Goal: Task Accomplishment & Management: Manage account settings

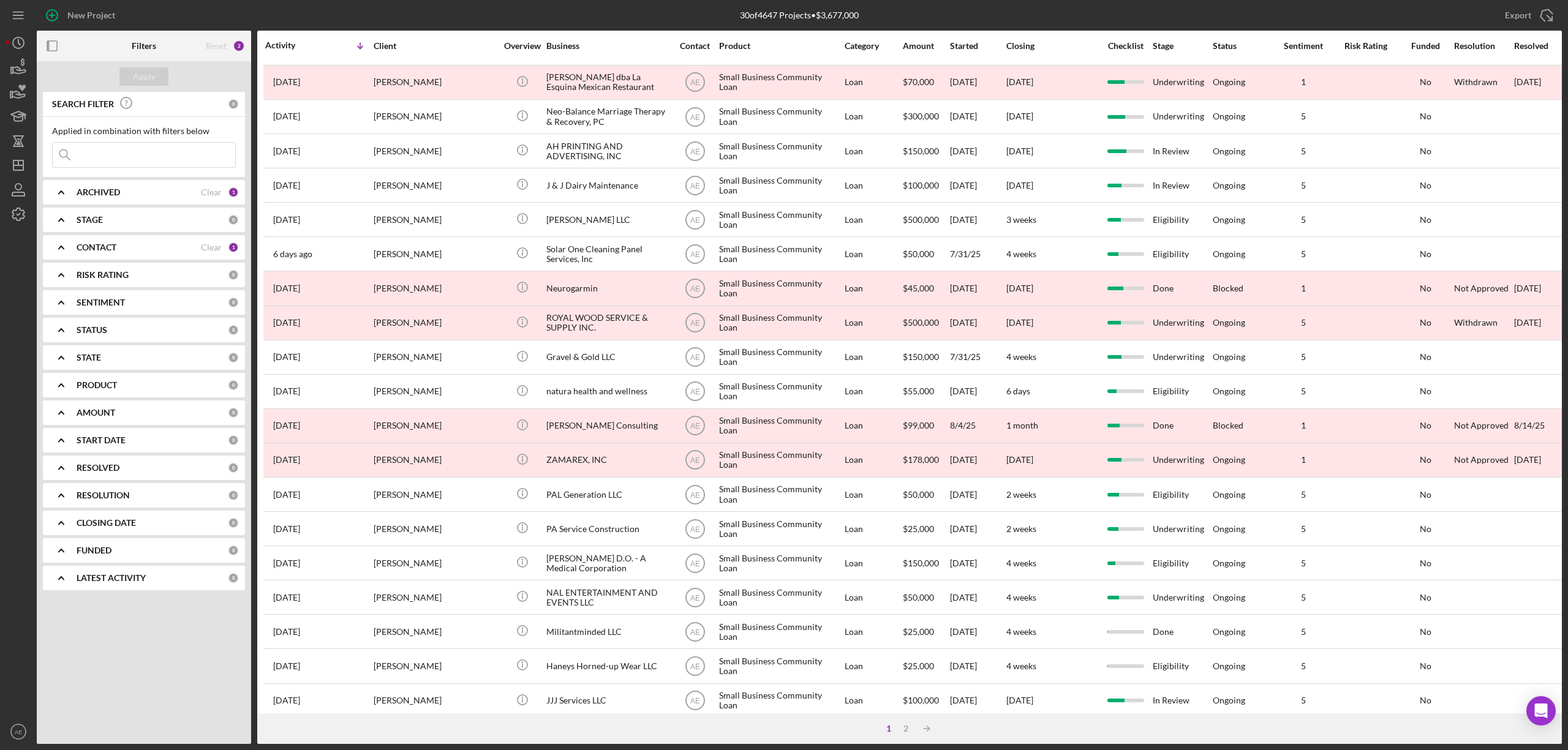
scroll to position [224, 0]
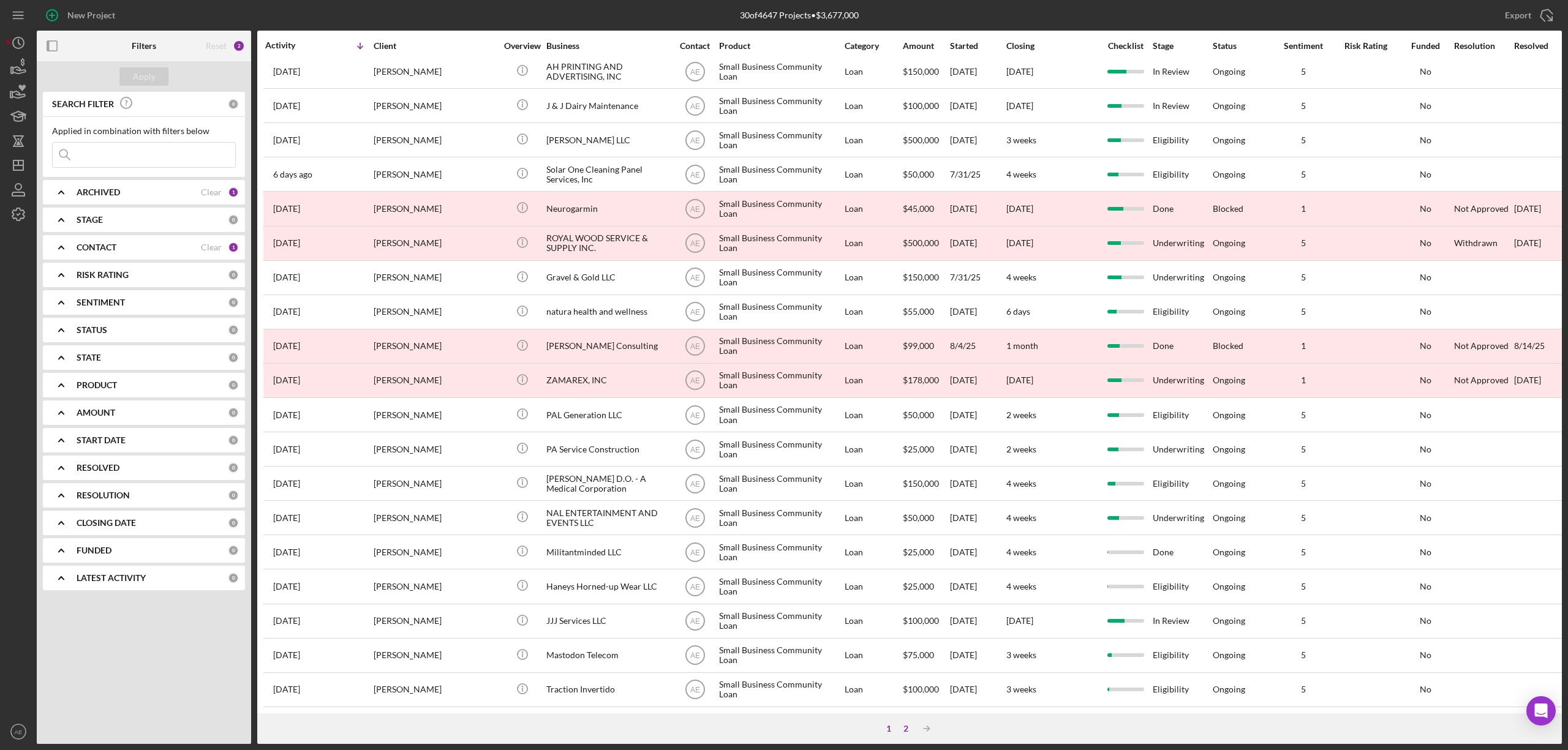
click at [906, 730] on div "2" at bounding box center [906, 728] width 17 height 10
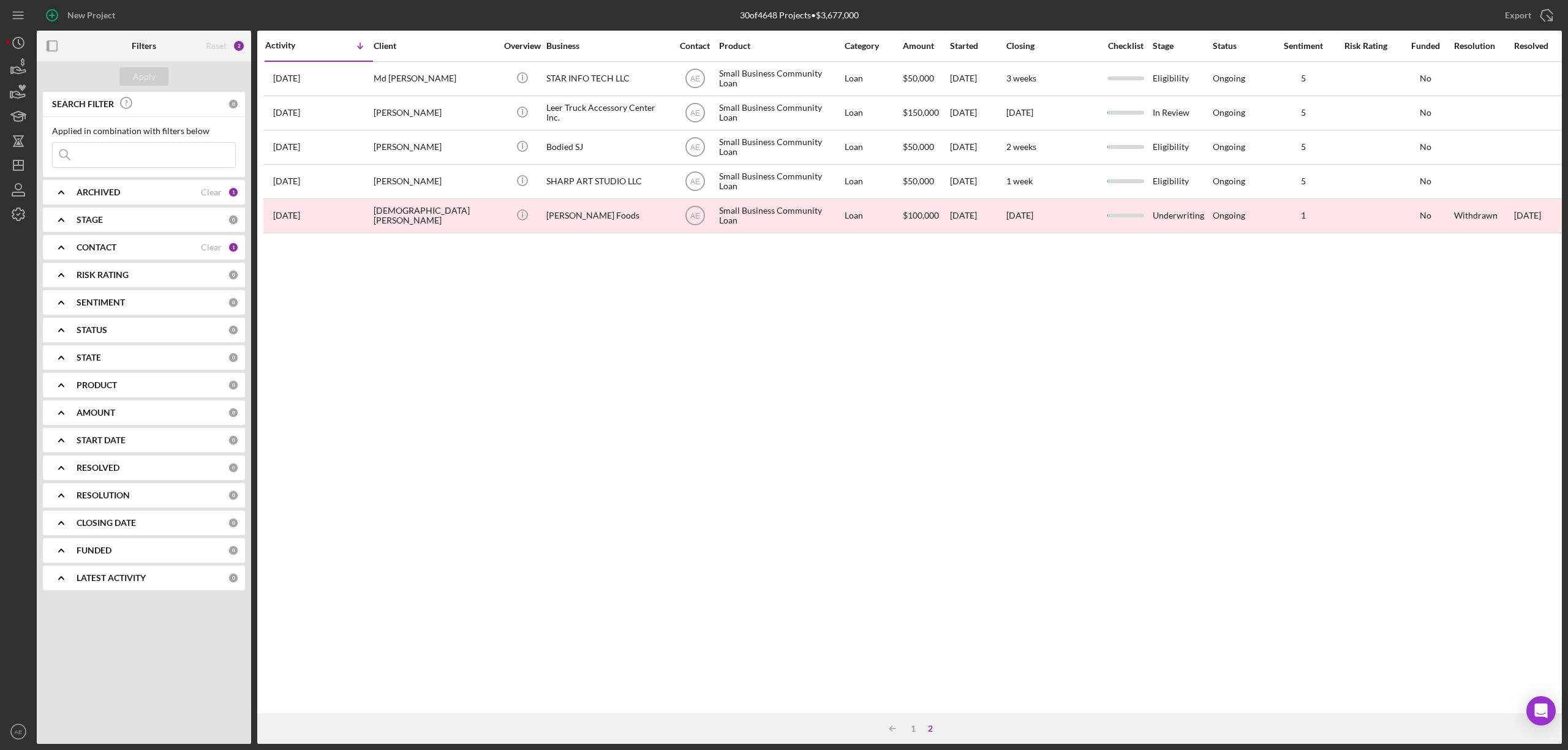
scroll to position [0, 0]
click at [914, 726] on div "1" at bounding box center [913, 728] width 17 height 10
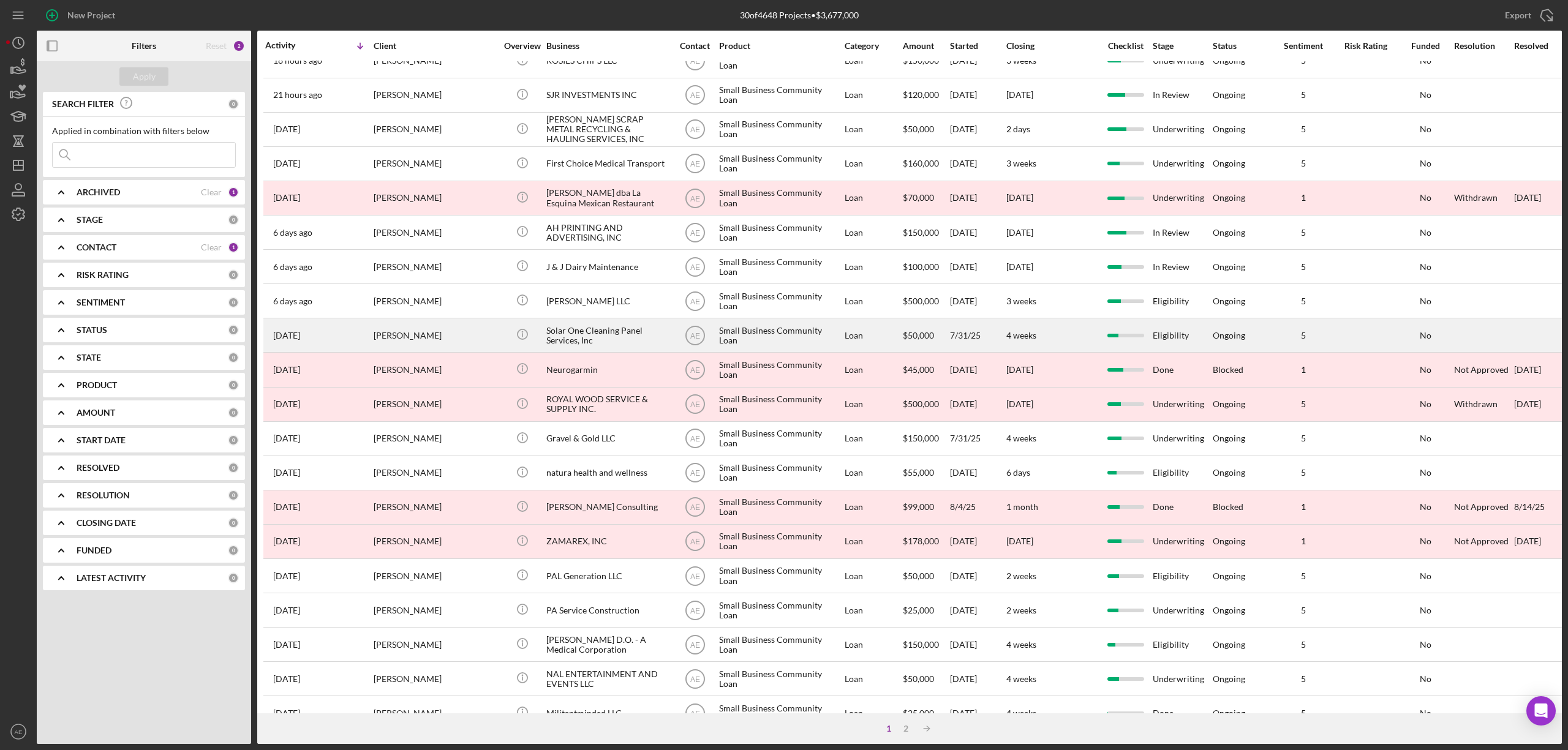
scroll to position [224, 0]
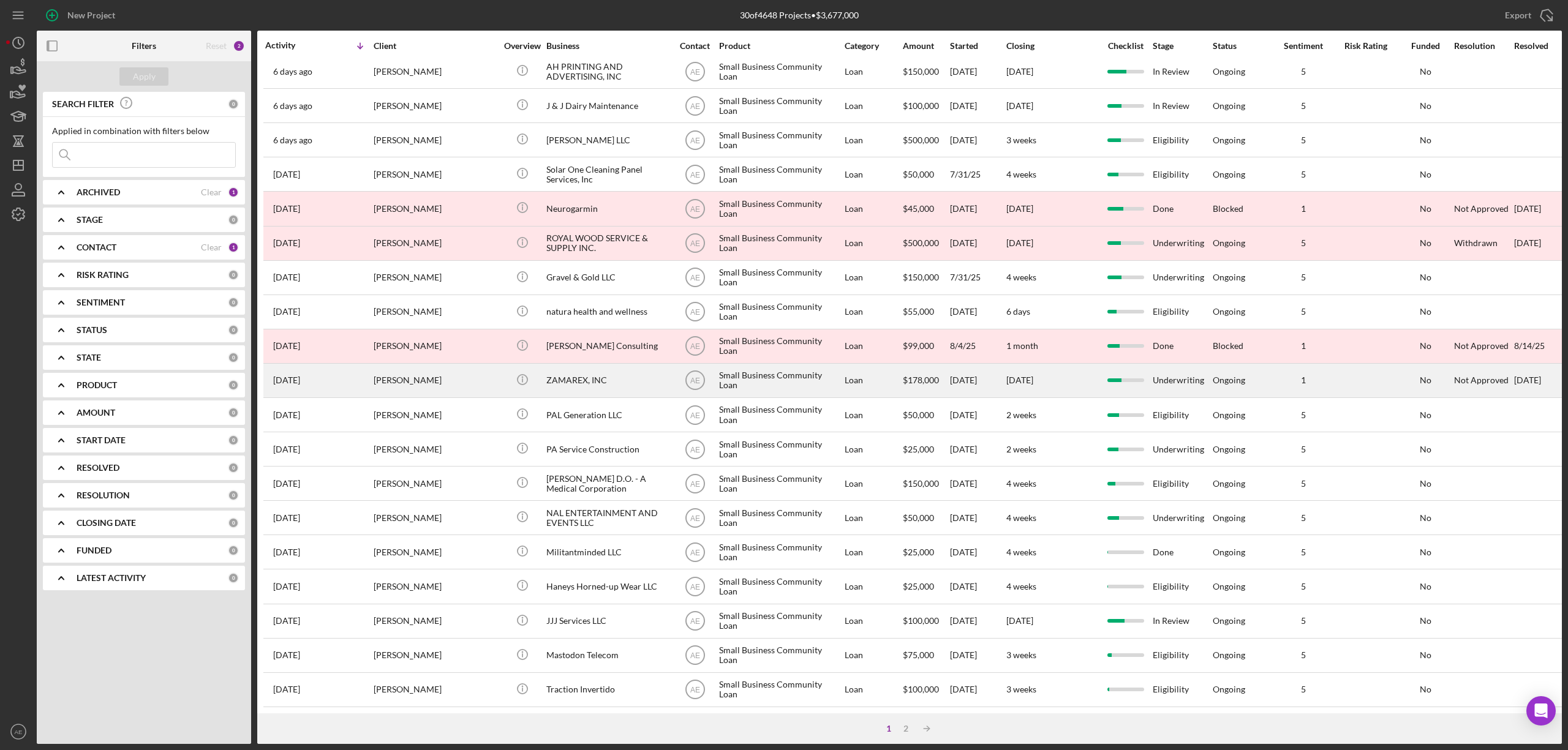
click at [446, 369] on div "[PERSON_NAME]" at bounding box center [434, 380] width 122 height 33
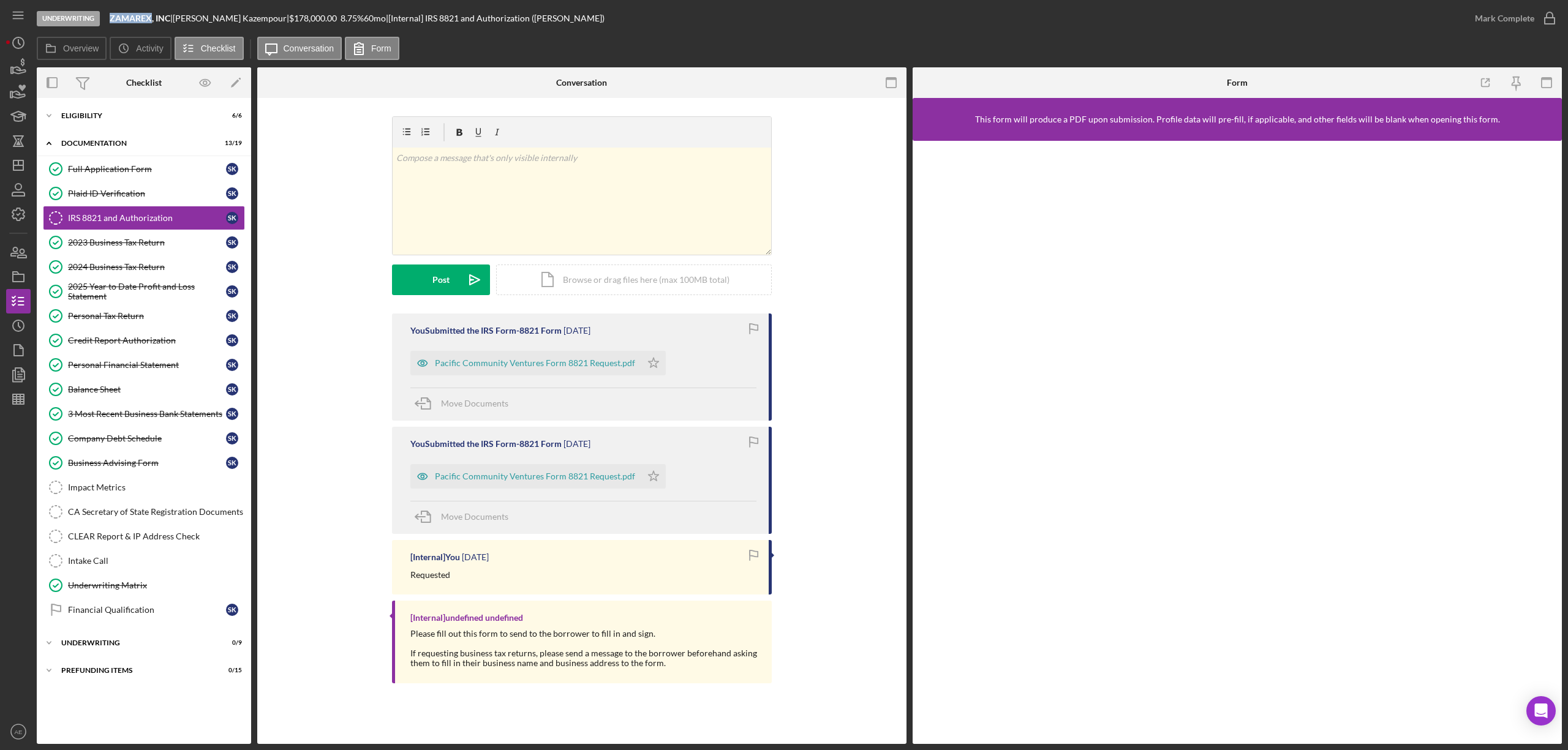
drag, startPoint x: 106, startPoint y: 17, endPoint x: 151, endPoint y: 22, distance: 45.3
click at [151, 22] on div "Underwriting ZAMAREX, INC | [PERSON_NAME] | $178,000.00 8.75 % 60 mo | [Interna…" at bounding box center [750, 18] width 1426 height 37
click at [123, 20] on b "ZAMAREX, INC" at bounding box center [140, 18] width 61 height 10
click at [111, 17] on b "ZAMAREX, INC" at bounding box center [140, 18] width 61 height 10
drag, startPoint x: 111, startPoint y: 17, endPoint x: 151, endPoint y: 18, distance: 40.0
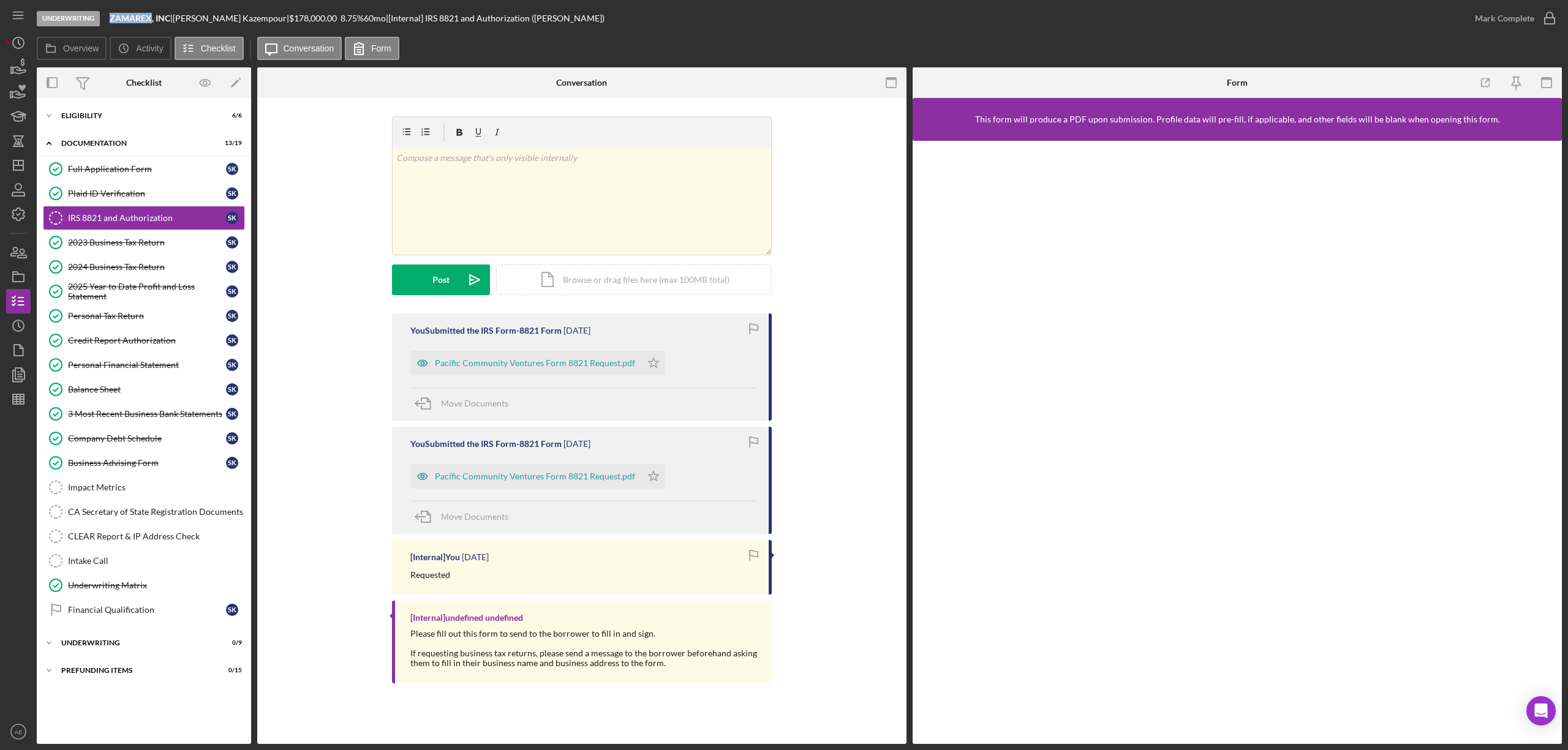
click at [151, 18] on b "ZAMAREX, INC" at bounding box center [140, 18] width 61 height 10
copy b "ZAMAREX"
click at [20, 282] on icon "button" at bounding box center [18, 277] width 31 height 31
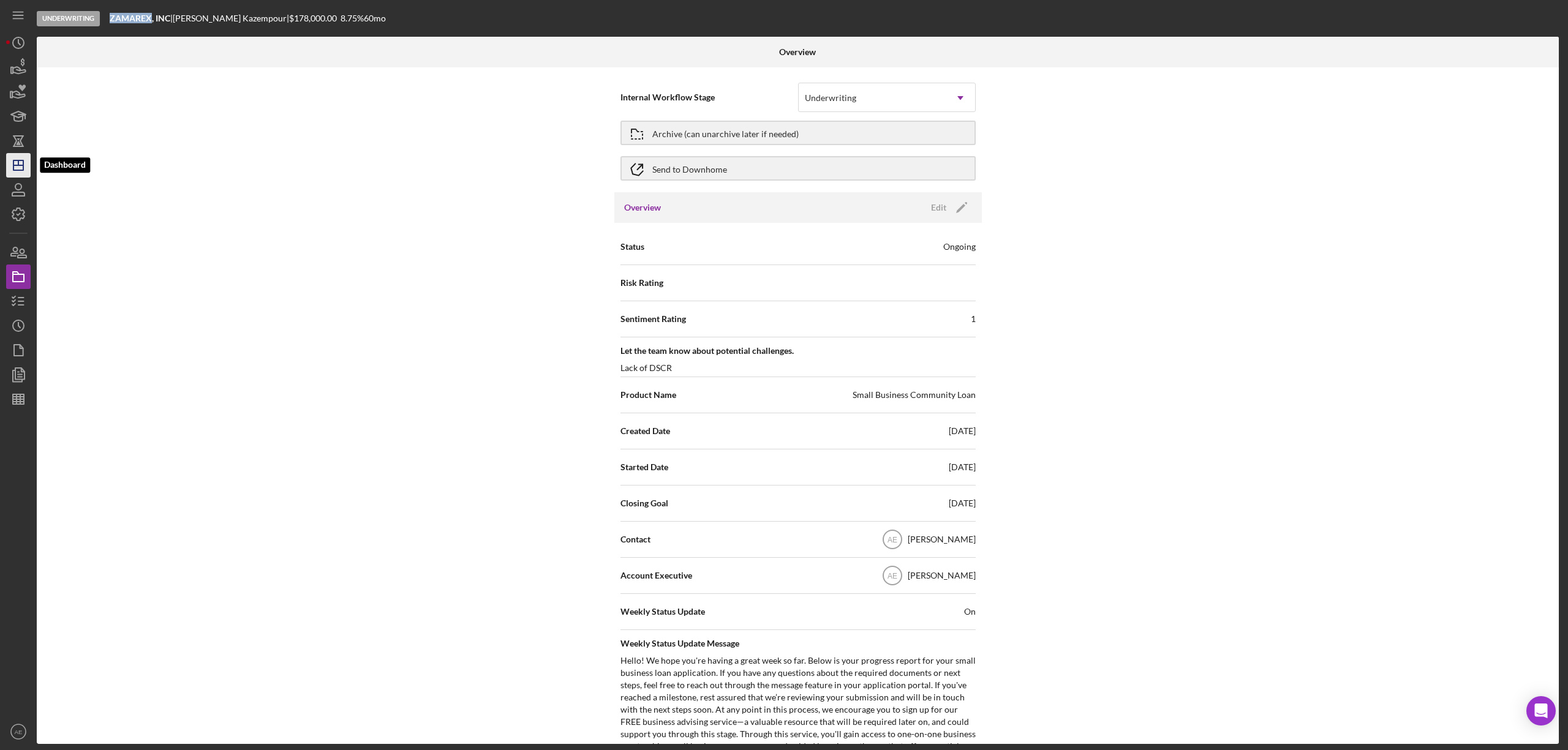
click at [20, 167] on icon "Icon/Dashboard" at bounding box center [18, 166] width 31 height 31
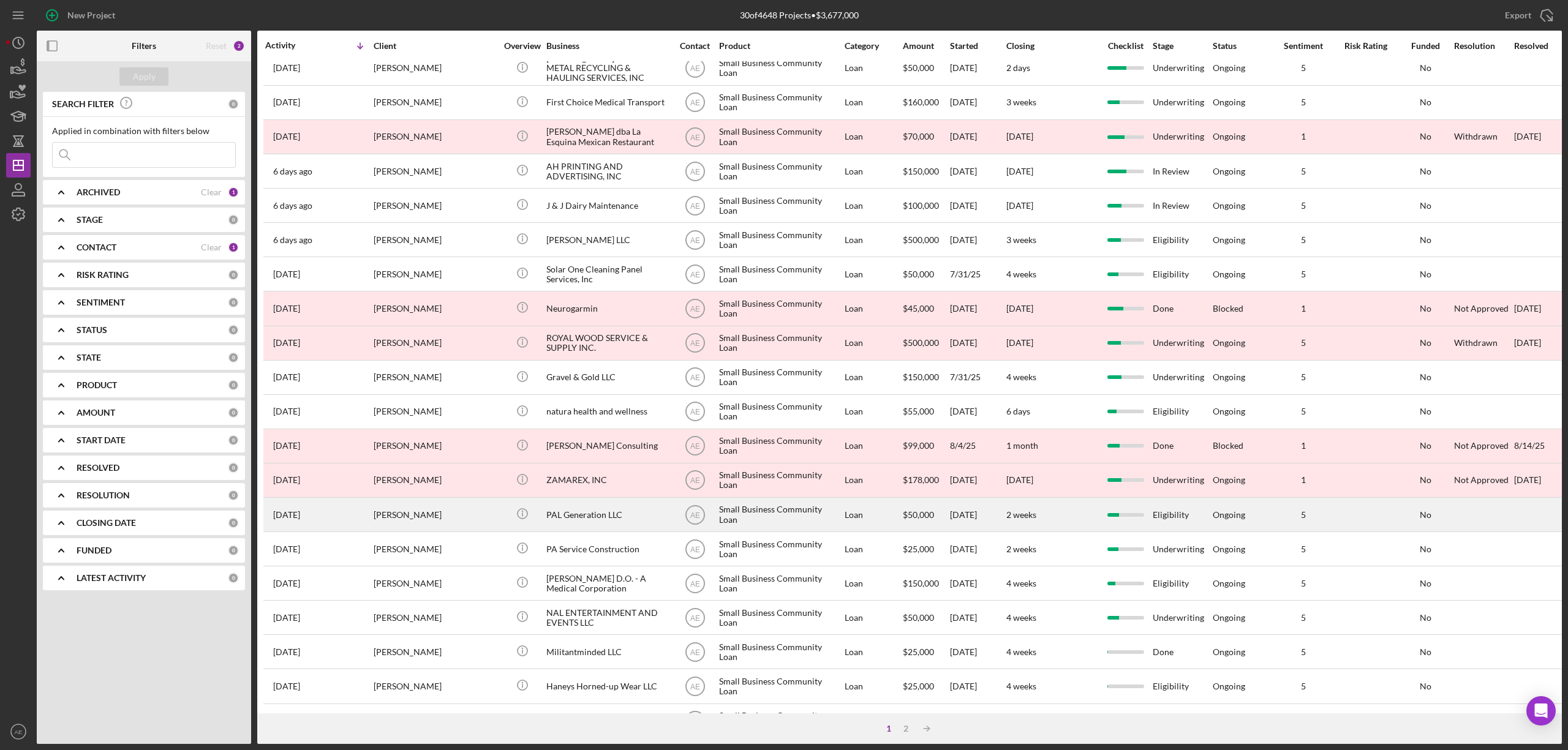
scroll to position [163, 0]
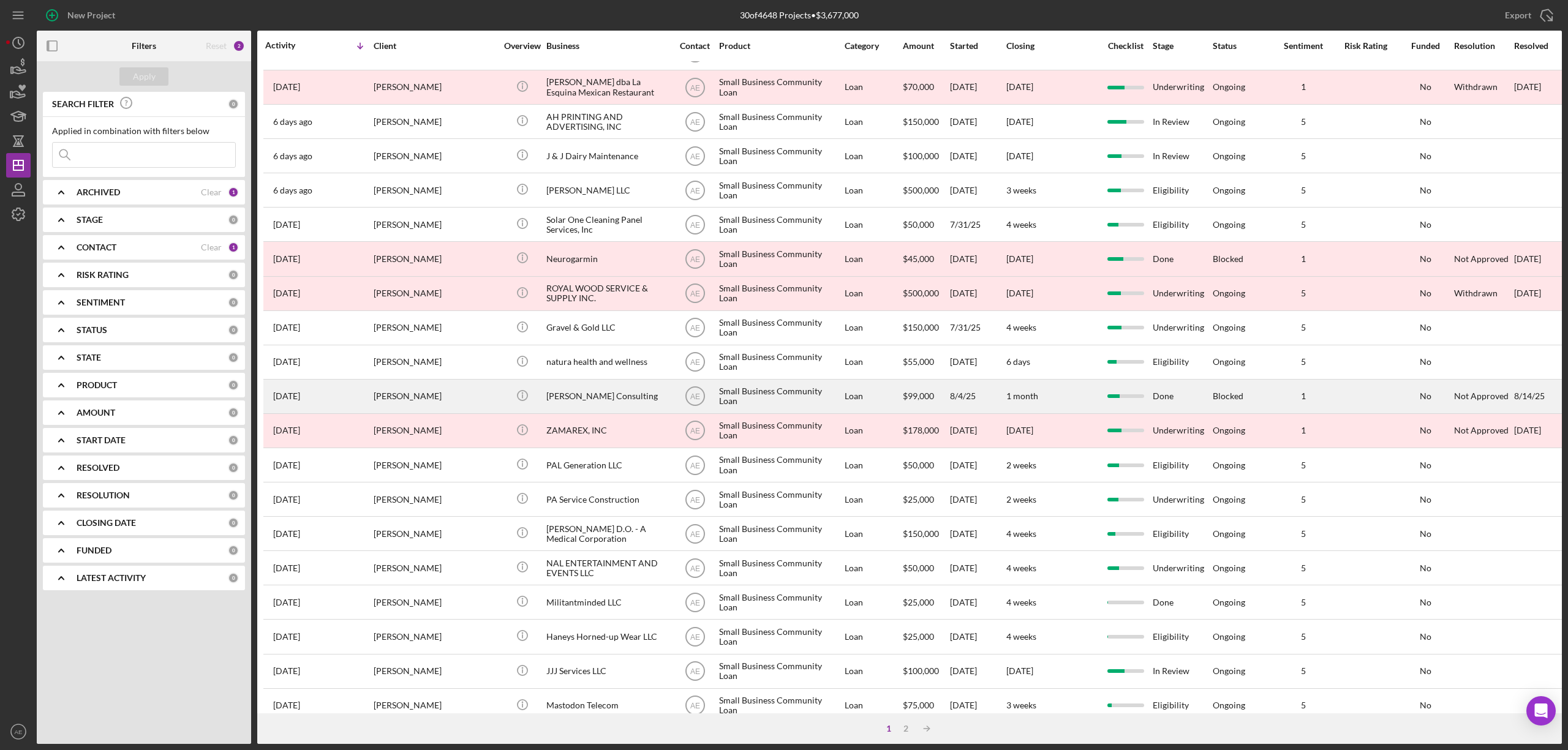
click at [555, 392] on div "[PERSON_NAME] Consulting" at bounding box center [607, 396] width 122 height 33
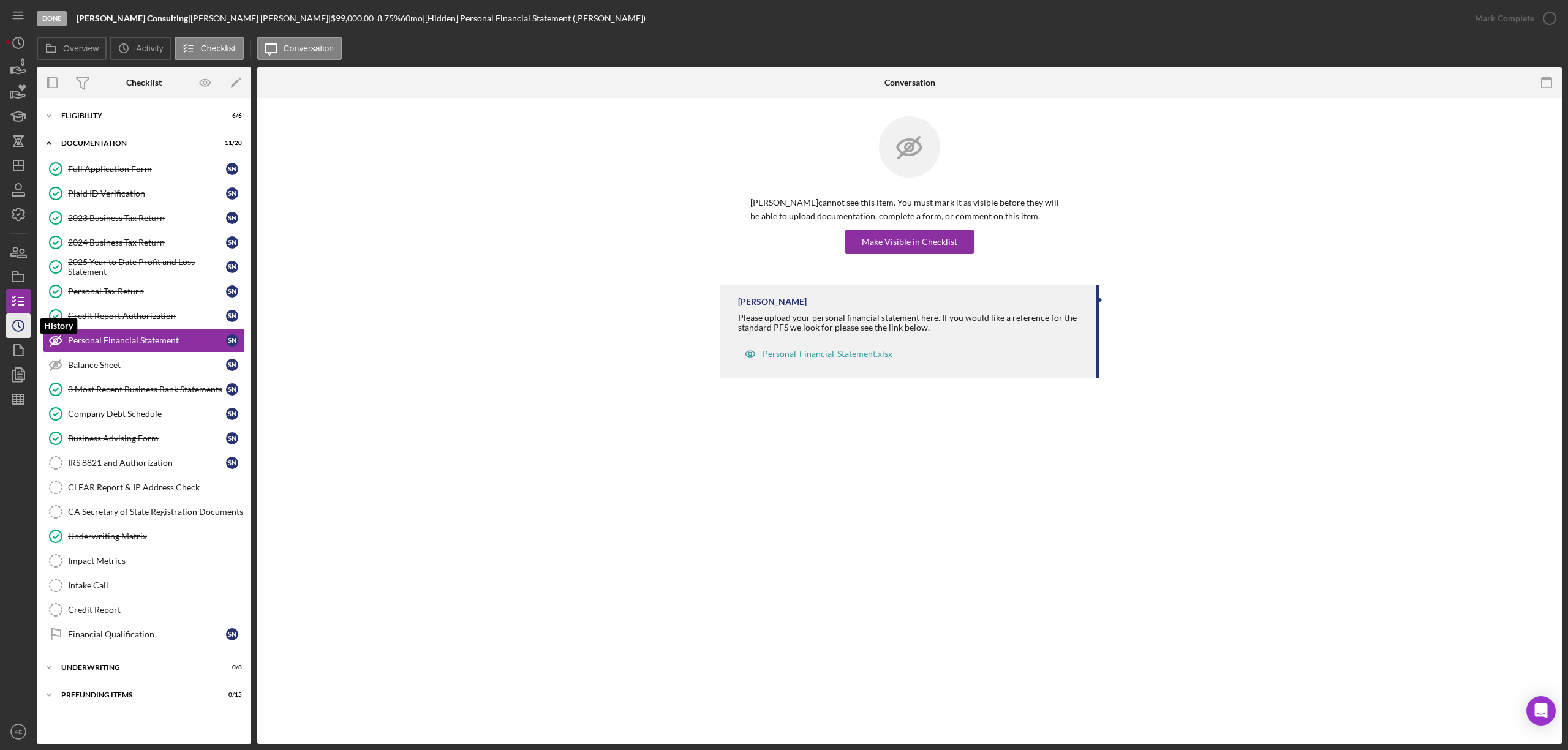
click at [20, 329] on icon "Icon/History" at bounding box center [18, 326] width 31 height 31
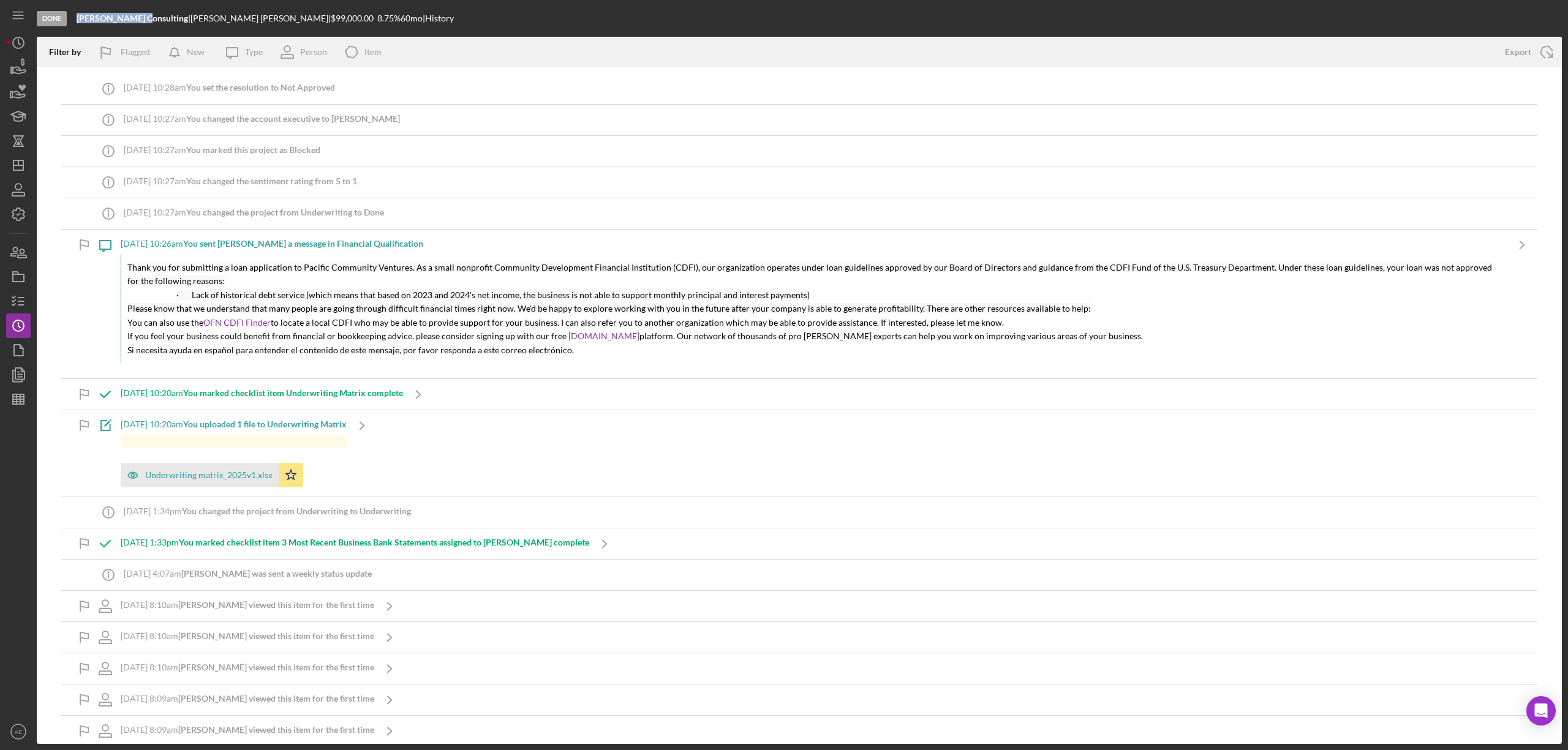
drag, startPoint x: 74, startPoint y: 17, endPoint x: 134, endPoint y: 20, distance: 60.1
click at [134, 20] on div "Done [PERSON_NAME] Consulting | [PERSON_NAME] | $99,000.00 8.75 % 60 mo | Histo…" at bounding box center [799, 18] width 1525 height 37
copy b "[PERSON_NAME] Consulti"
click at [13, 273] on polygon "button" at bounding box center [16, 273] width 6 height 2
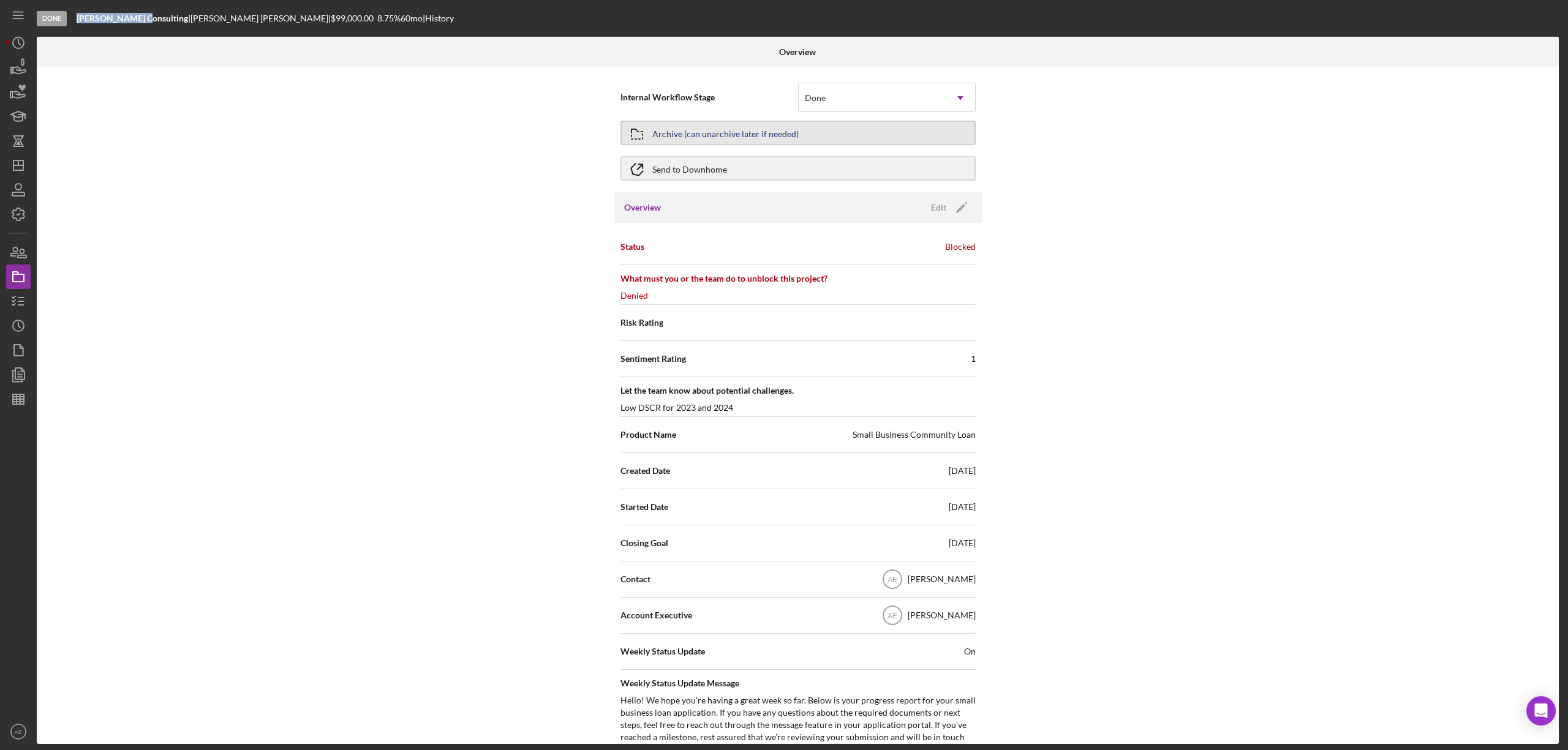
click at [716, 132] on div "Archive (can unarchive later if needed)" at bounding box center [726, 133] width 146 height 22
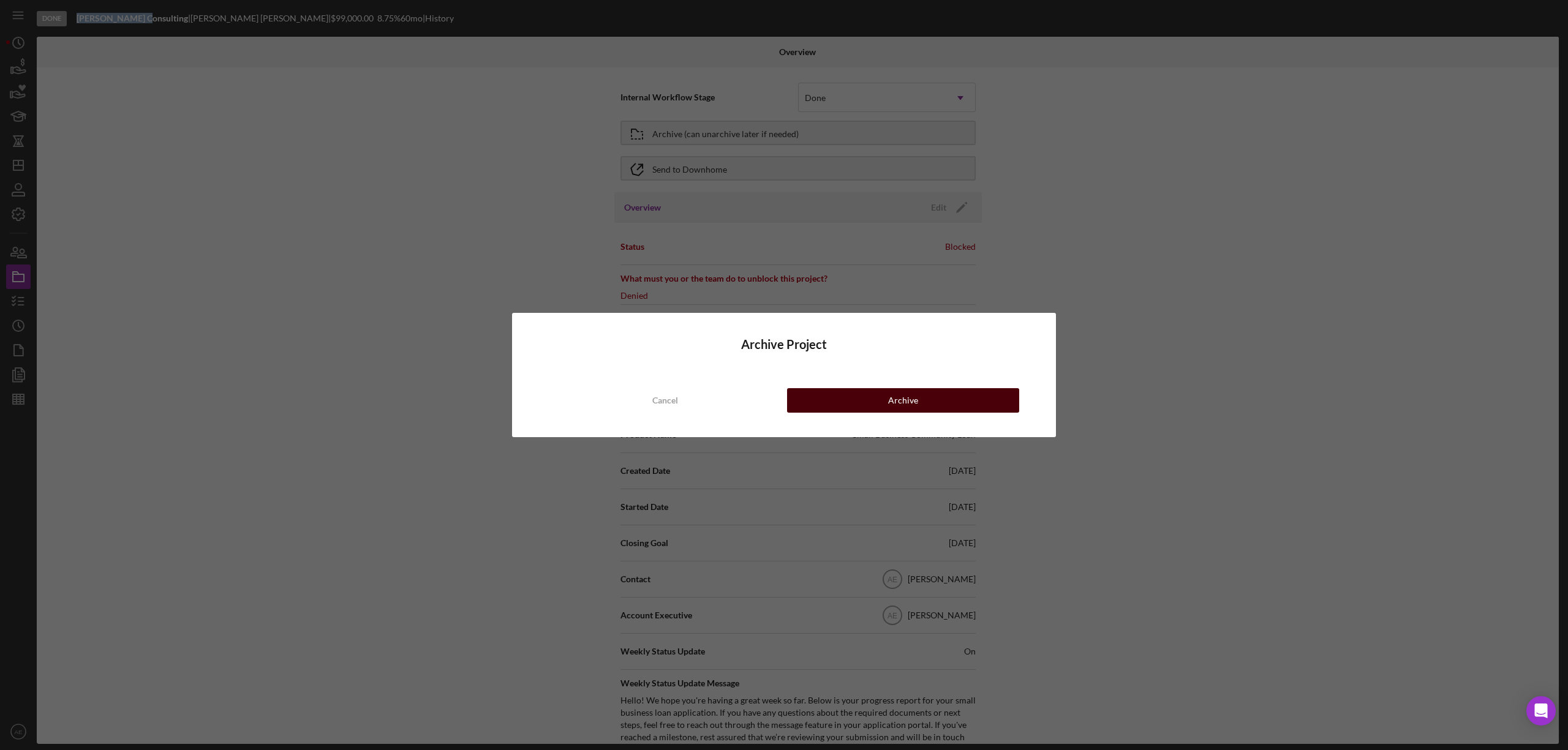
click at [927, 405] on button "Archive" at bounding box center [903, 401] width 232 height 25
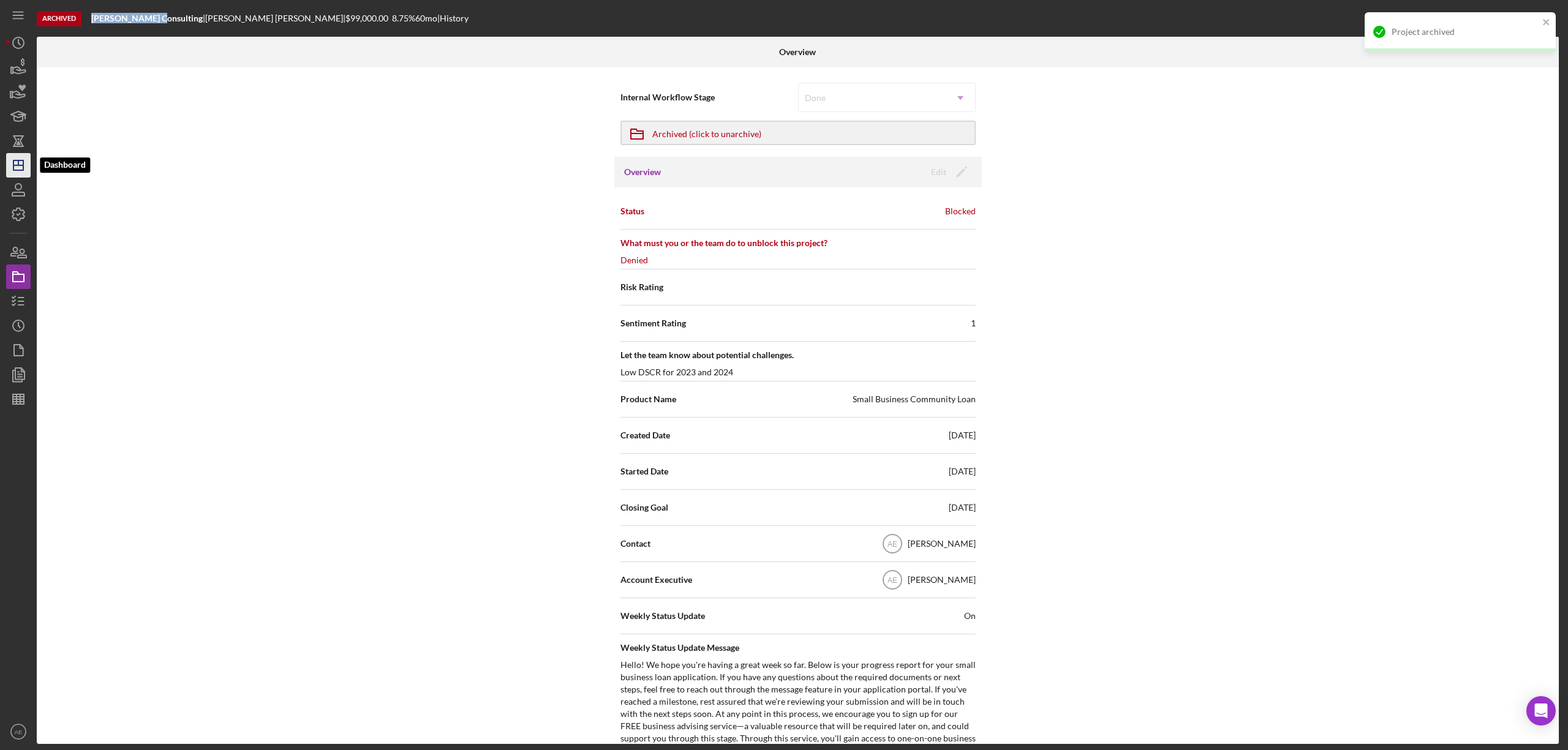
click at [17, 162] on icon "Icon/Dashboard" at bounding box center [18, 166] width 31 height 31
